Goal: Transaction & Acquisition: Purchase product/service

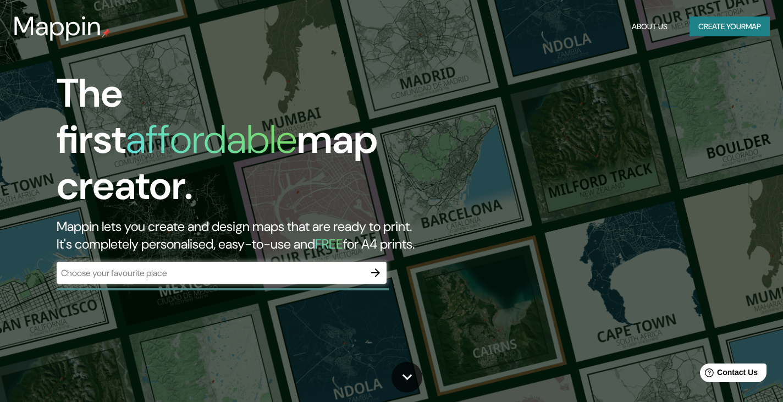
click at [257, 262] on div "​" at bounding box center [222, 273] width 330 height 22
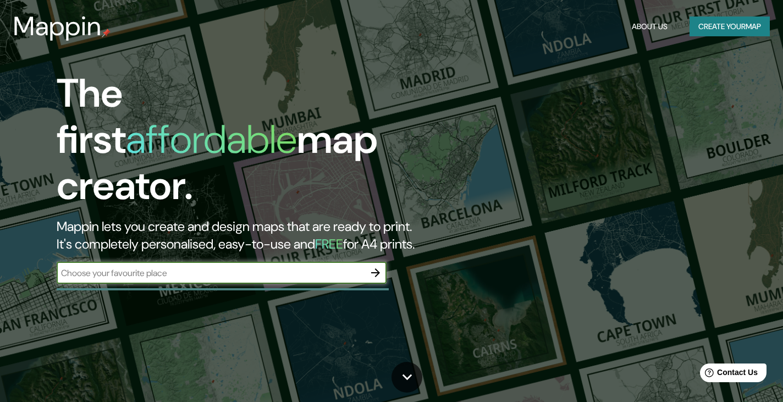
click at [249, 267] on input "text" at bounding box center [211, 273] width 308 height 13
type input "los mochis sinaloa"
click at [378, 268] on icon "button" at bounding box center [375, 272] width 9 height 9
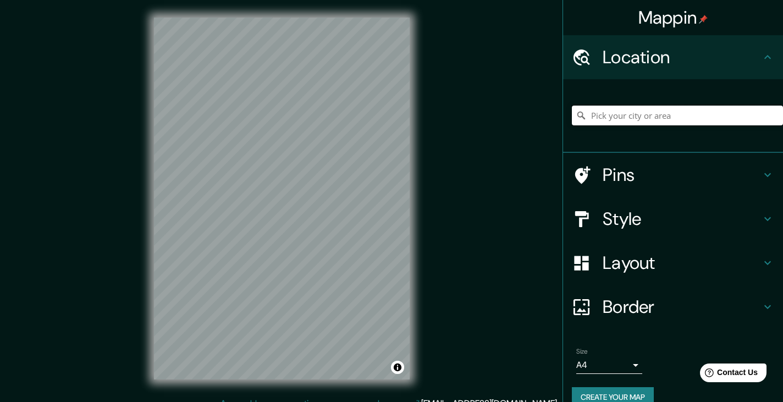
click at [602, 115] on input "Pick your city or area" at bounding box center [677, 116] width 211 height 20
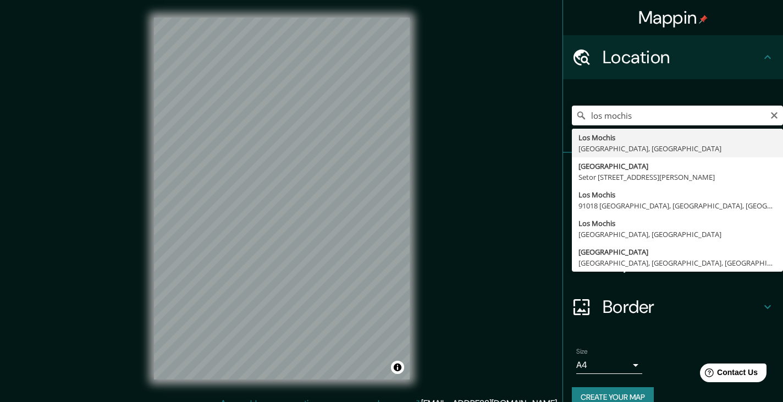
type input "[GEOGRAPHIC_DATA], [GEOGRAPHIC_DATA], [GEOGRAPHIC_DATA]"
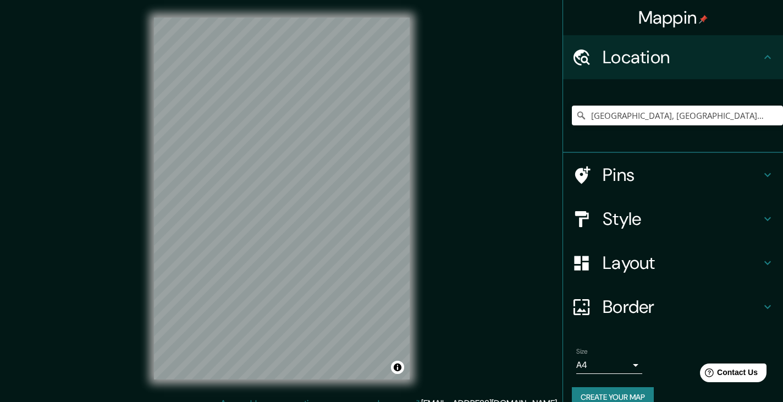
click at [727, 220] on h4 "Style" at bounding box center [682, 219] width 158 height 22
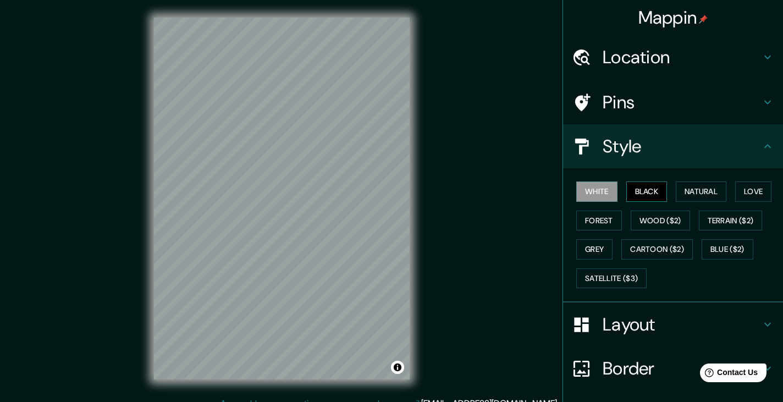
click at [645, 194] on button "Black" at bounding box center [647, 192] width 41 height 20
click at [689, 193] on button "Natural" at bounding box center [701, 192] width 51 height 20
click at [585, 190] on button "White" at bounding box center [597, 192] width 41 height 20
click at [584, 217] on button "Forest" at bounding box center [600, 221] width 46 height 20
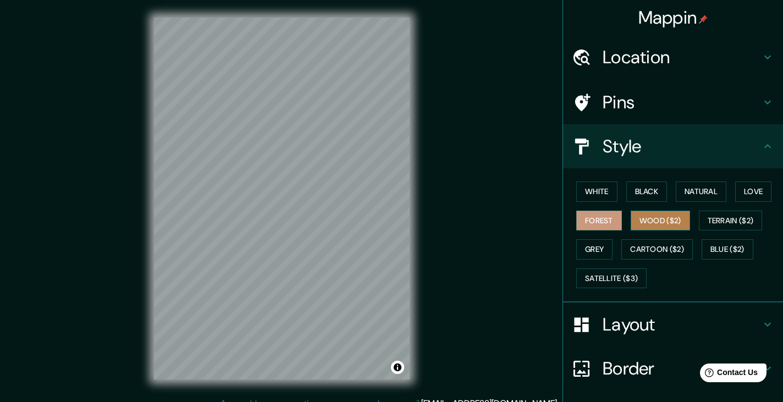
click at [661, 224] on button "Wood ($2)" at bounding box center [660, 221] width 59 height 20
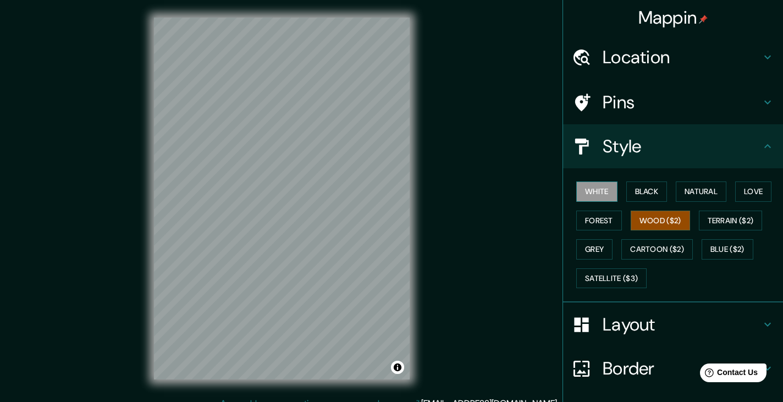
click at [596, 195] on button "White" at bounding box center [597, 192] width 41 height 20
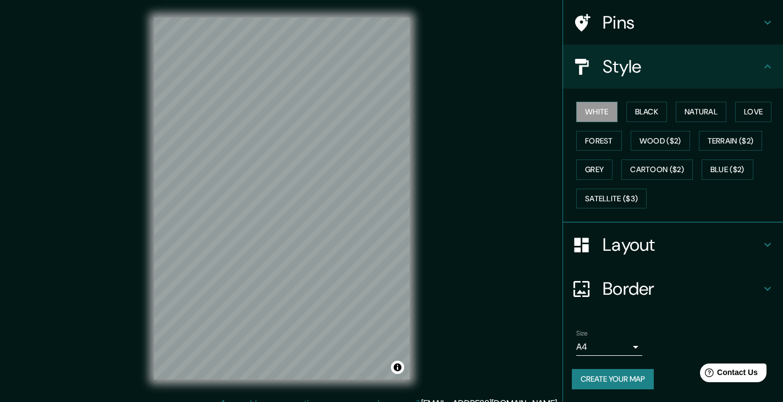
click at [629, 383] on button "Create your map" at bounding box center [613, 379] width 82 height 20
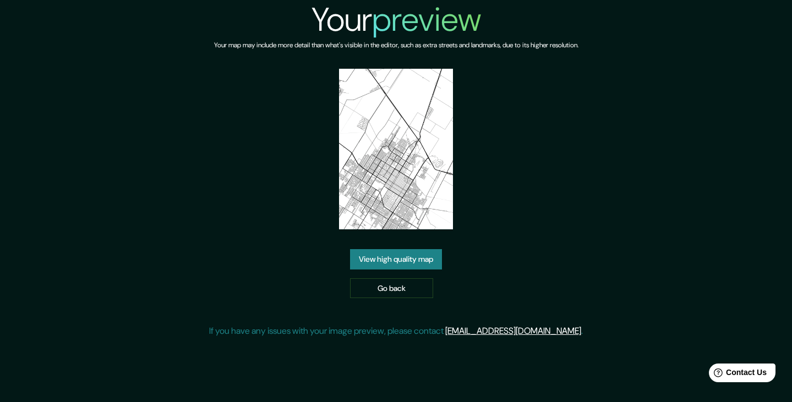
click at [396, 260] on link "View high quality map" at bounding box center [396, 259] width 92 height 20
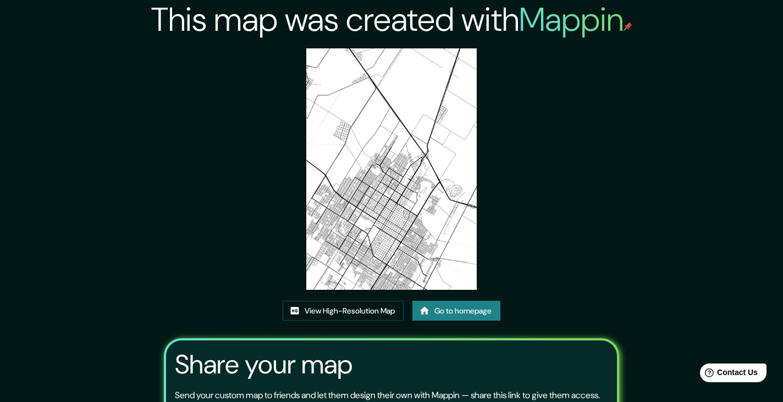
scroll to position [114, 0]
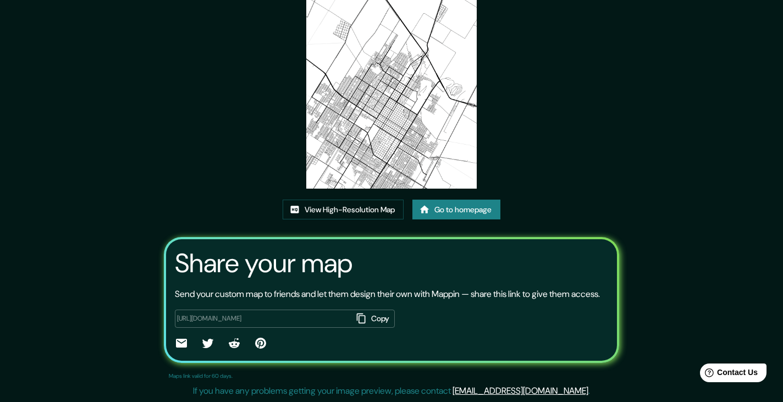
click at [377, 319] on button "Copy" at bounding box center [373, 319] width 43 height 18
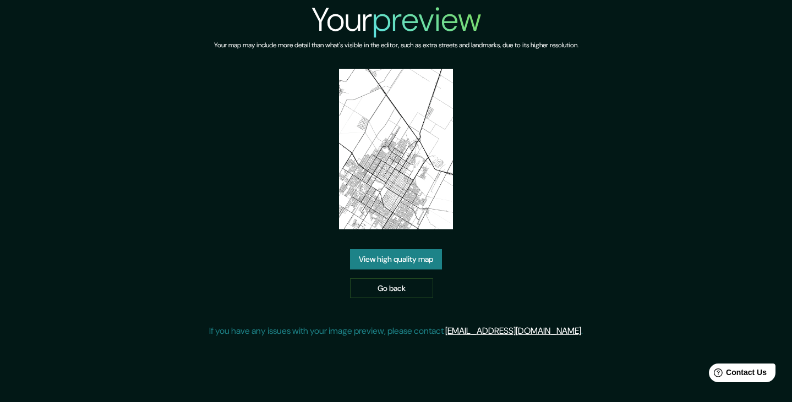
click at [409, 261] on link "View high quality map" at bounding box center [396, 259] width 92 height 20
